Goal: Information Seeking & Learning: Learn about a topic

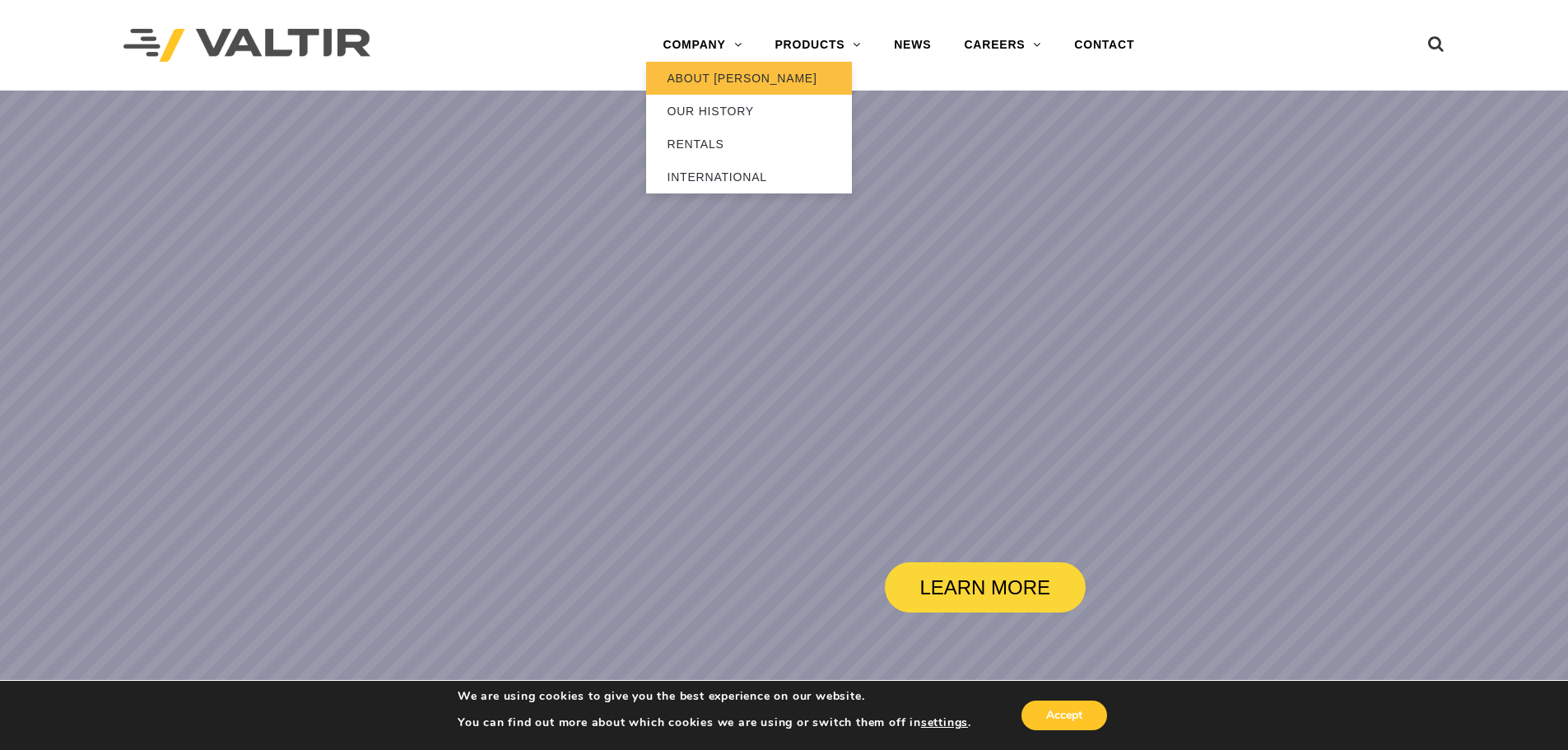
click at [714, 78] on link "ABOUT [PERSON_NAME]" at bounding box center [749, 78] width 206 height 33
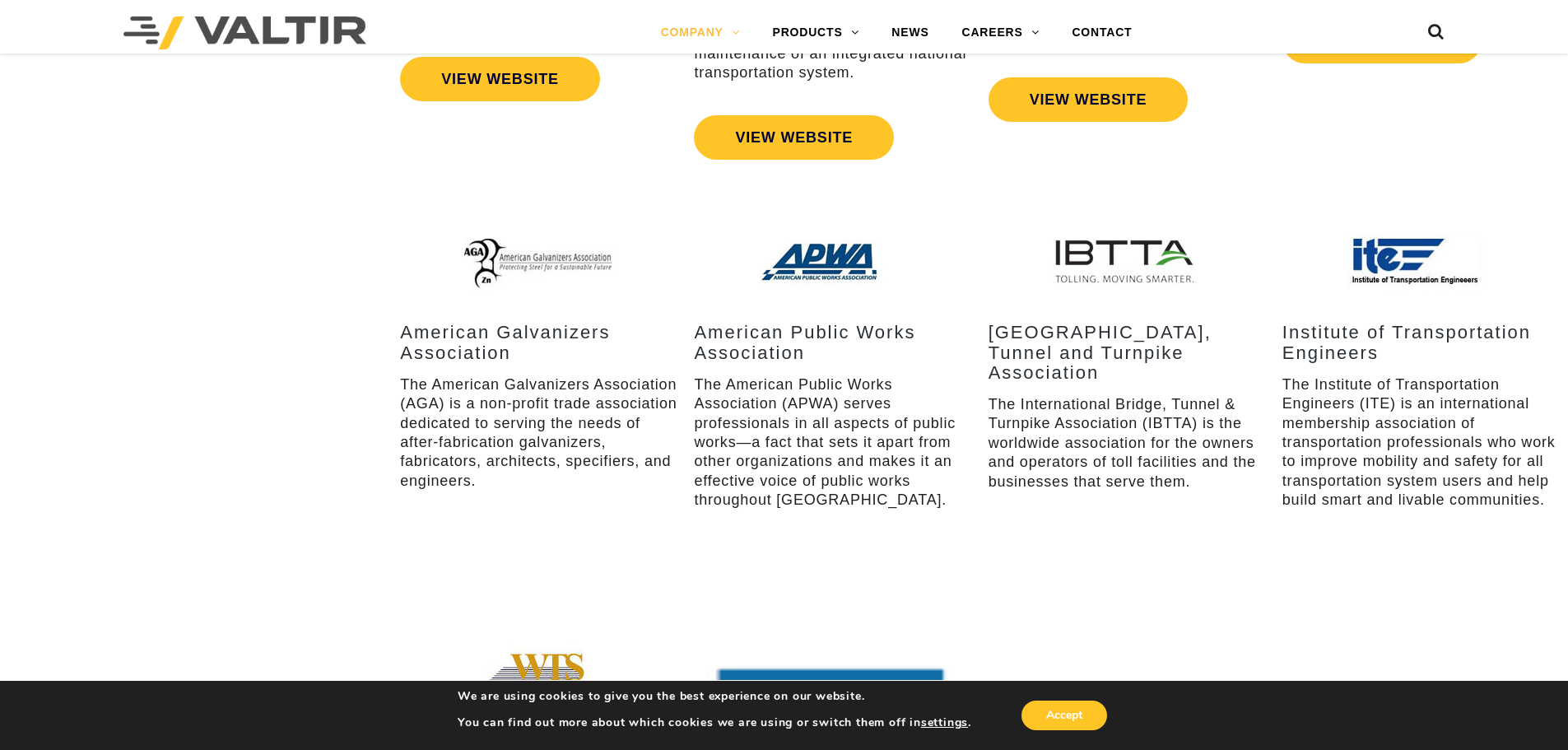
scroll to position [2717, 0]
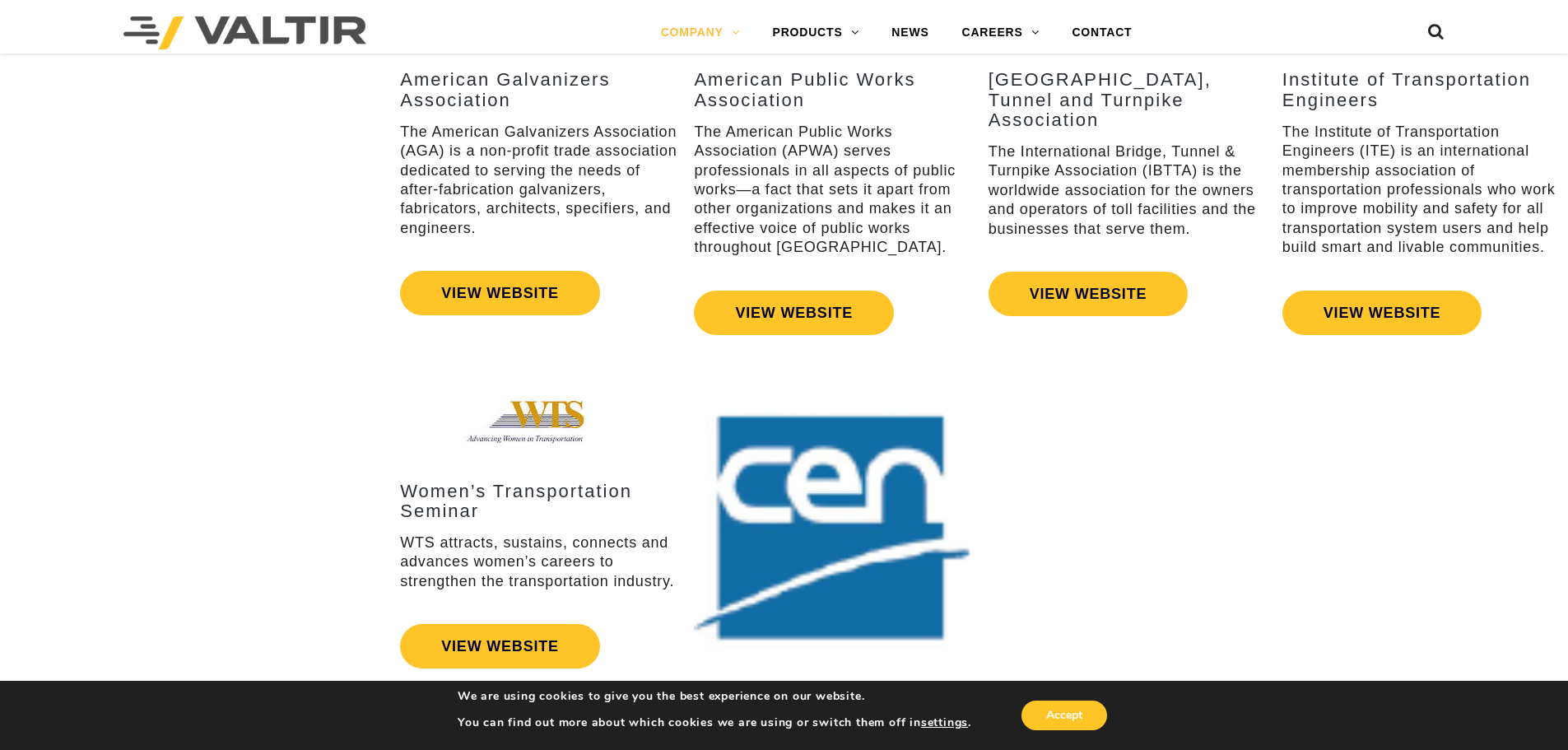
drag, startPoint x: 695, startPoint y: 486, endPoint x: 251, endPoint y: 508, distance: 444.5
click at [251, 508] on div "Women’s Transportation Seminar WTS attracts, sustains, connects and advances wo…" at bounding box center [784, 633] width 1568 height 578
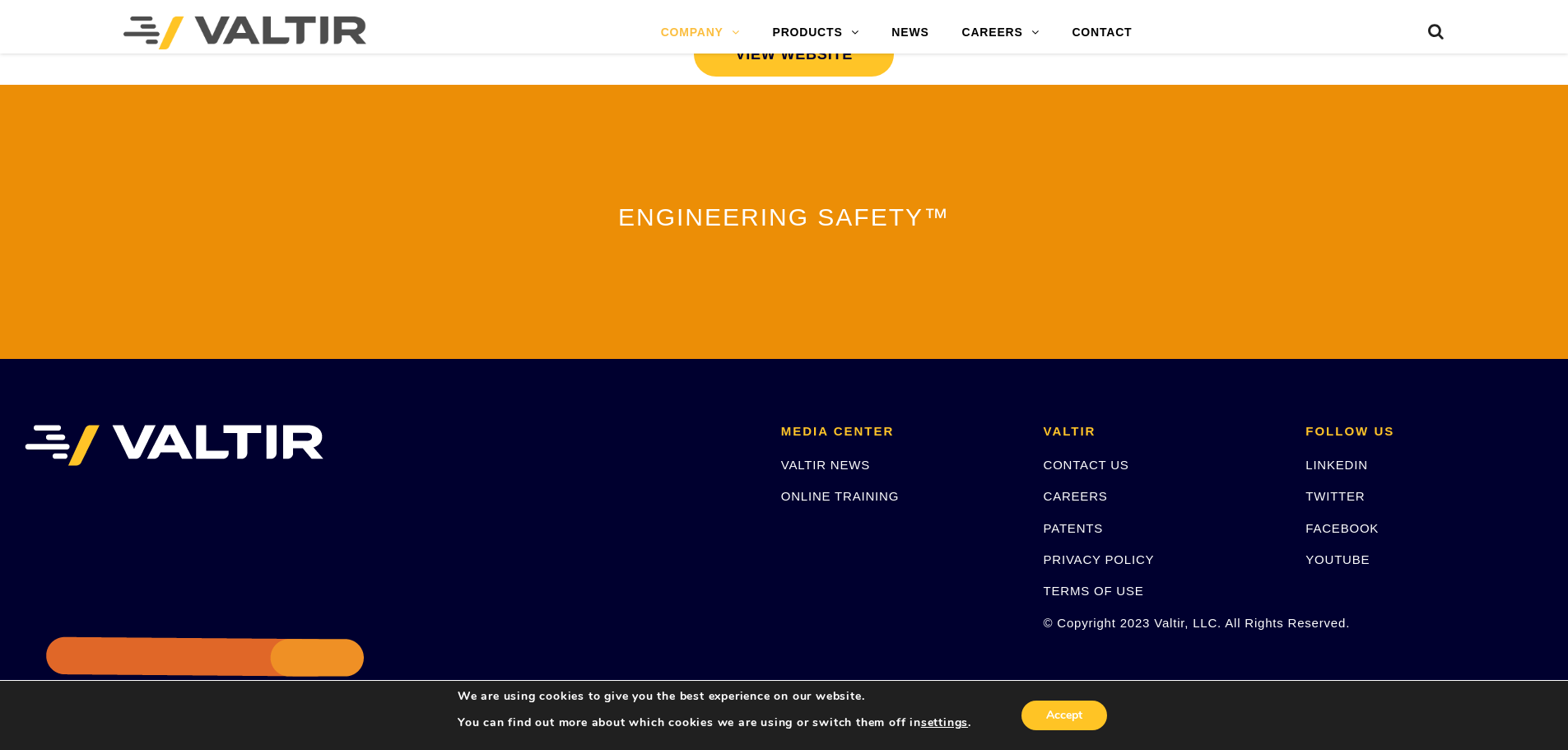
scroll to position [3647, 0]
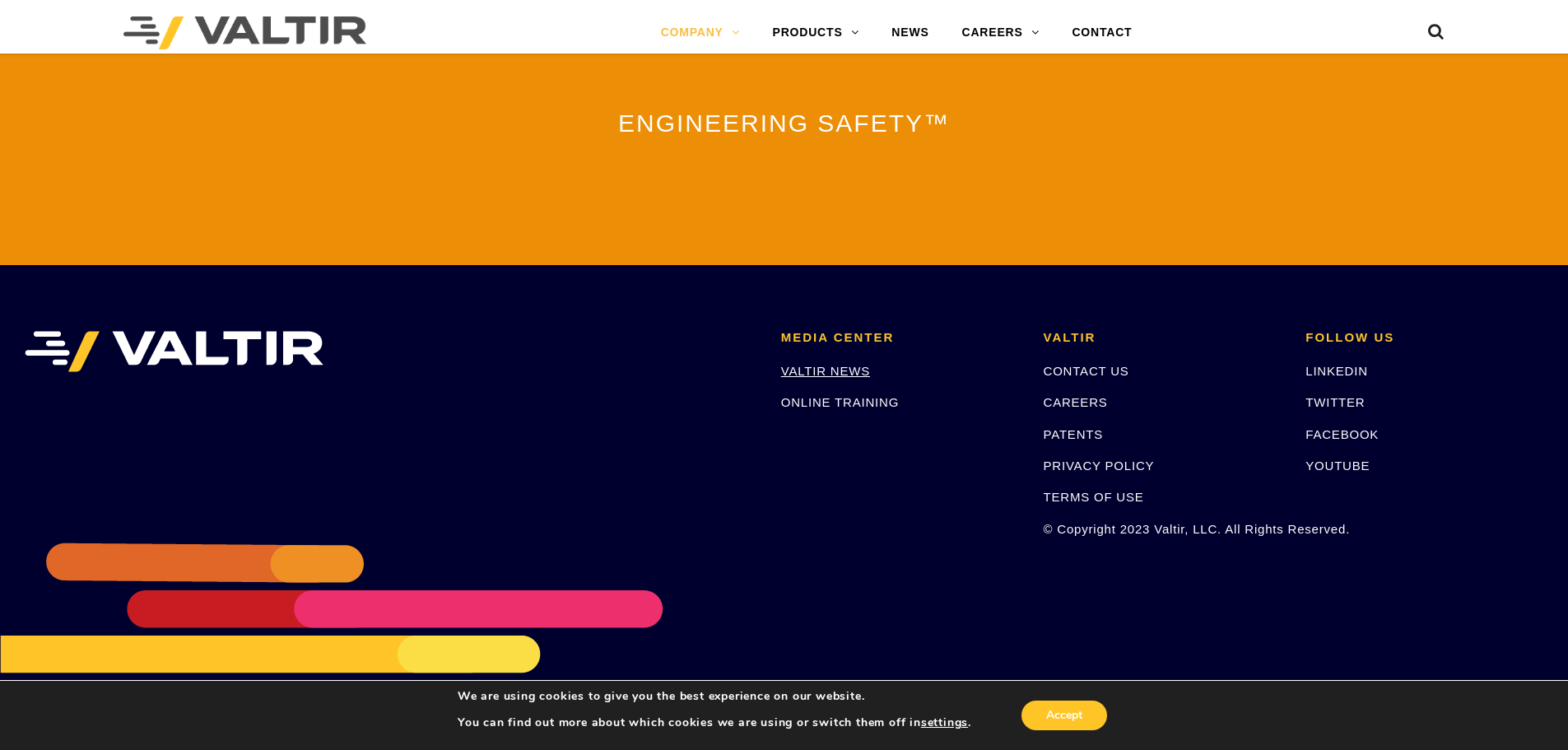
click at [825, 364] on link "VALTIR NEWS" at bounding box center [825, 371] width 89 height 14
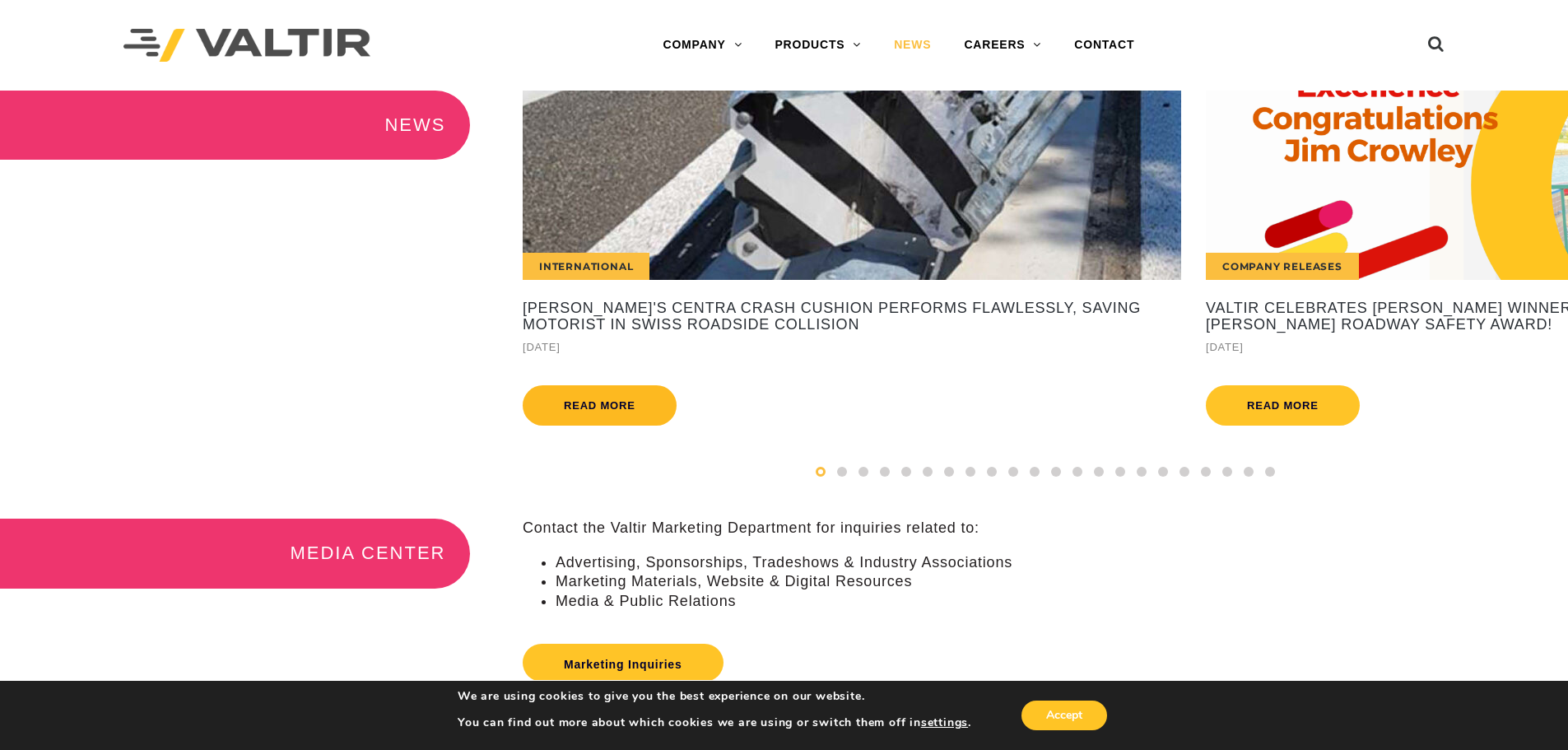
click at [629, 412] on link "Read more" at bounding box center [599, 405] width 154 height 41
click at [1325, 222] on div "Company Releases" at bounding box center [1535, 185] width 658 height 189
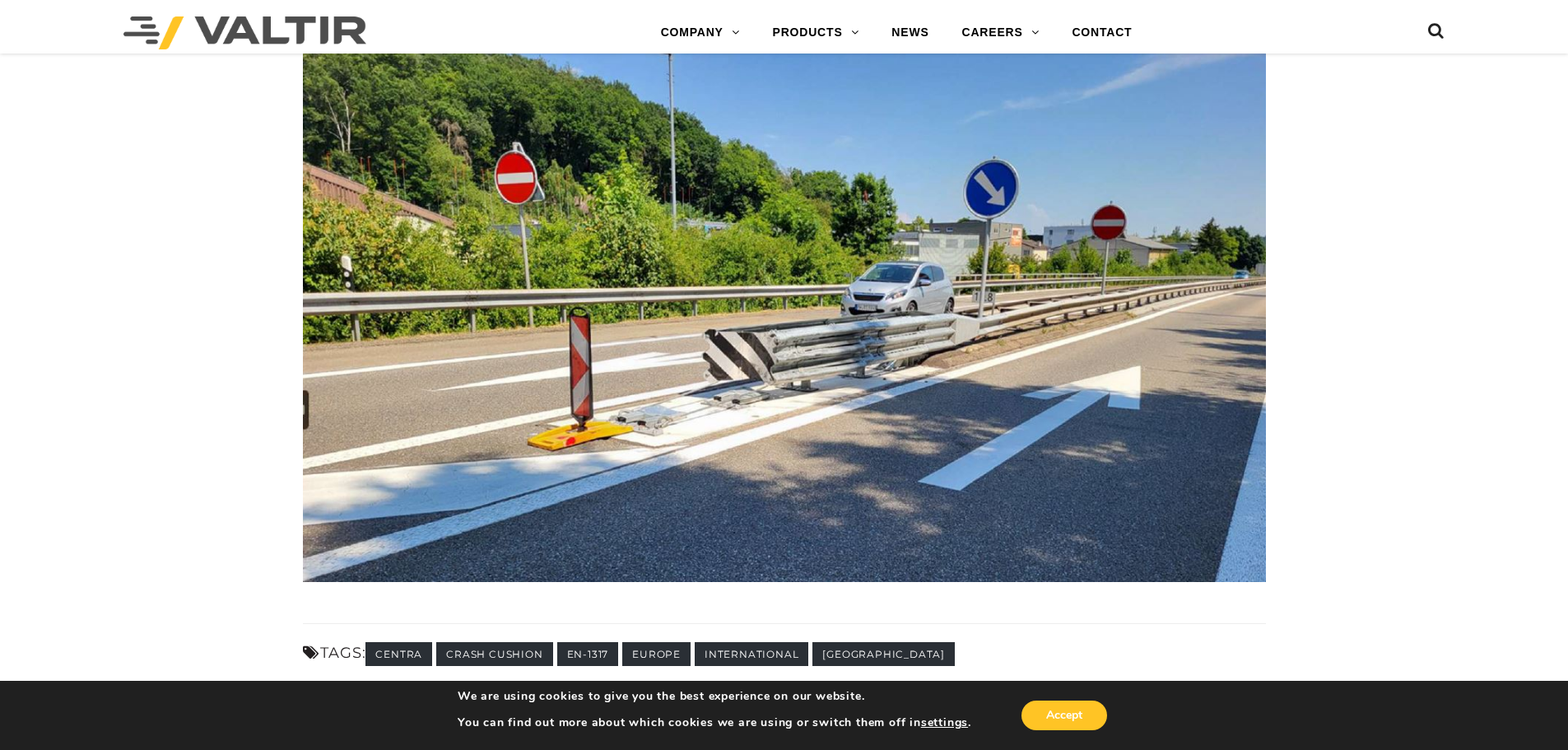
scroll to position [3047, 0]
